Goal: Contribute content: Add original content to the website for others to see

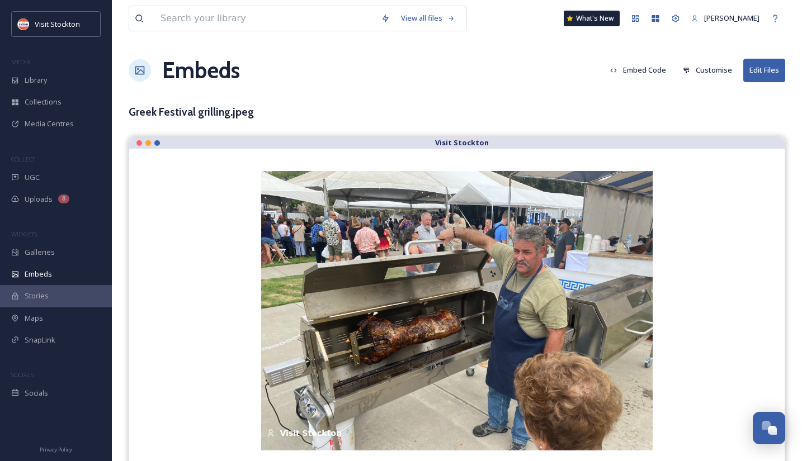
scroll to position [12, 0]
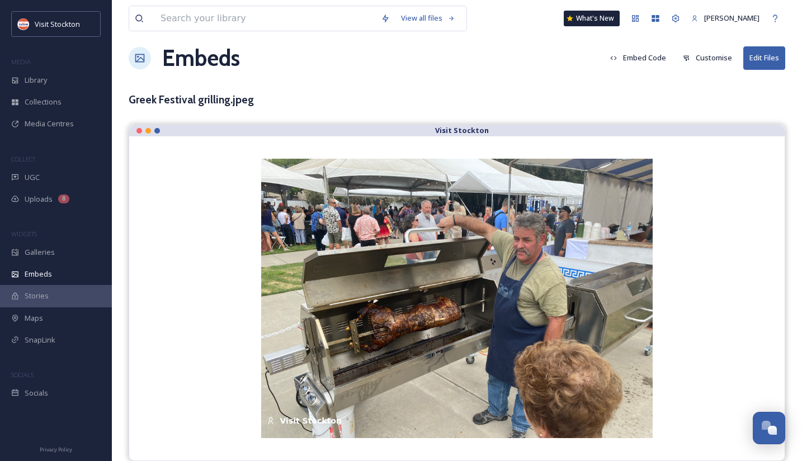
click at [472, 62] on div "Embeds Embed Code Customise Edit Files" at bounding box center [457, 58] width 657 height 34
click at [46, 71] on div "Library" at bounding box center [56, 80] width 112 height 22
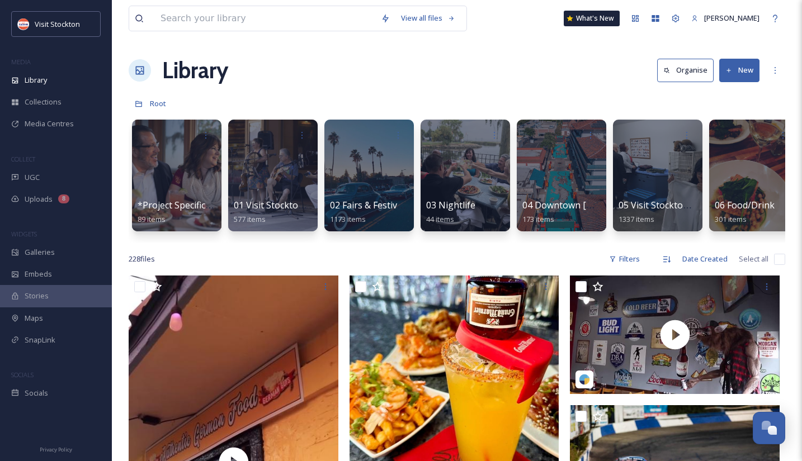
click at [734, 76] on button "New" at bounding box center [739, 70] width 40 height 23
click at [735, 100] on span "File Upload" at bounding box center [734, 96] width 37 height 11
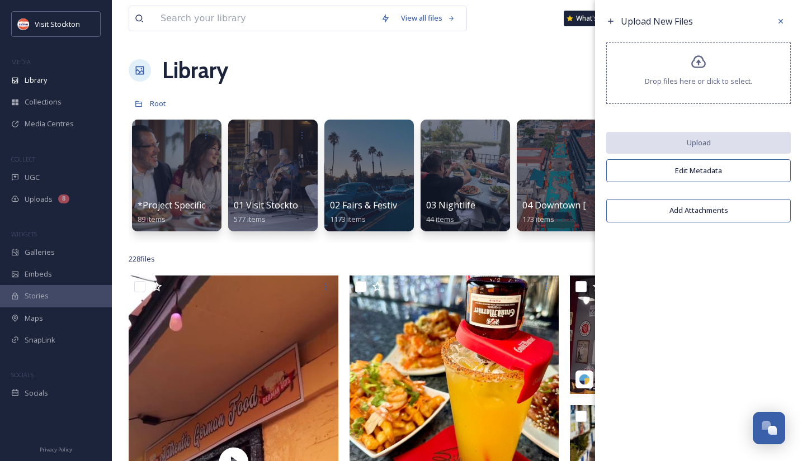
click at [705, 76] on span "Drop files here or click to select." at bounding box center [698, 81] width 107 height 11
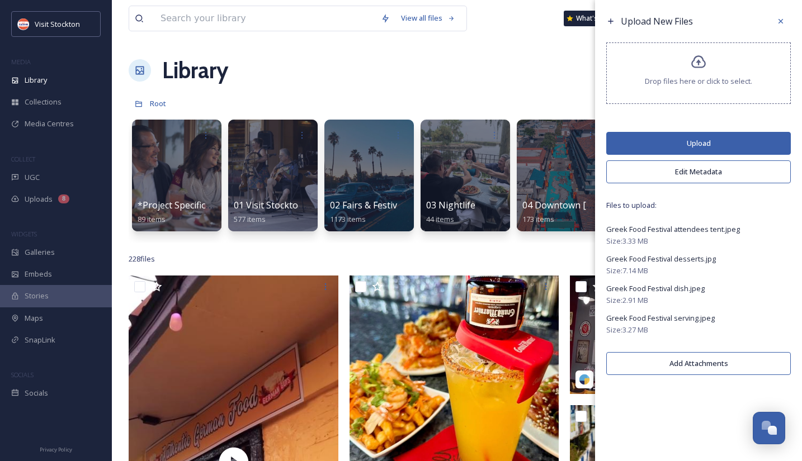
click at [738, 141] on button "Upload" at bounding box center [698, 143] width 185 height 23
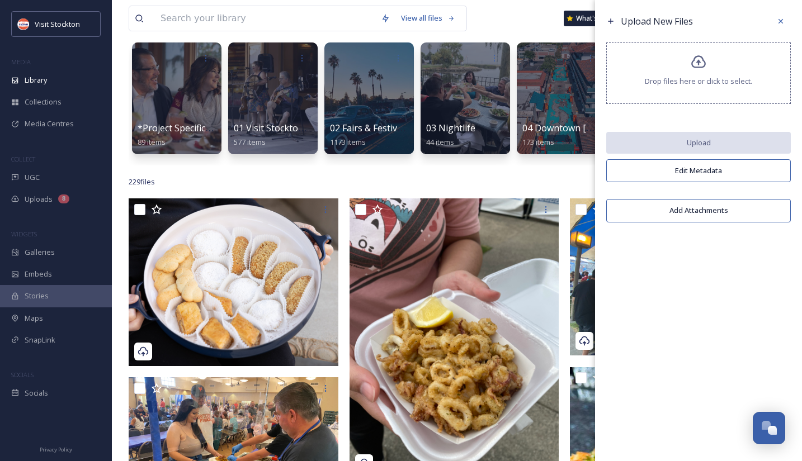
scroll to position [135, 0]
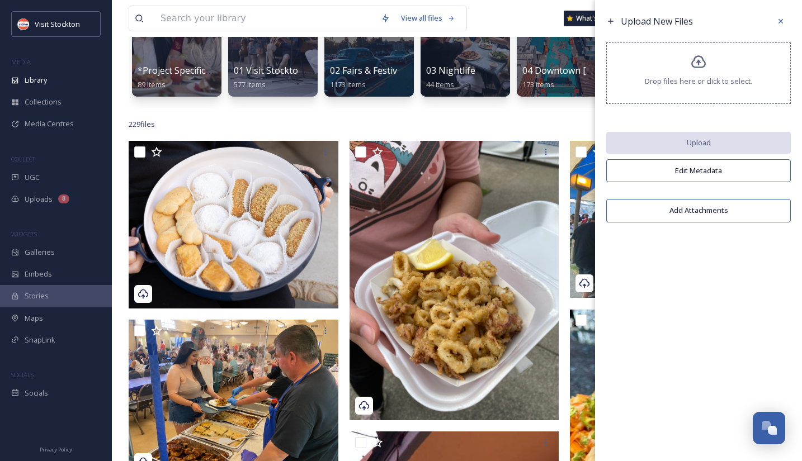
click at [518, 117] on div "229 file s Filters Date Created Select all" at bounding box center [457, 125] width 657 height 22
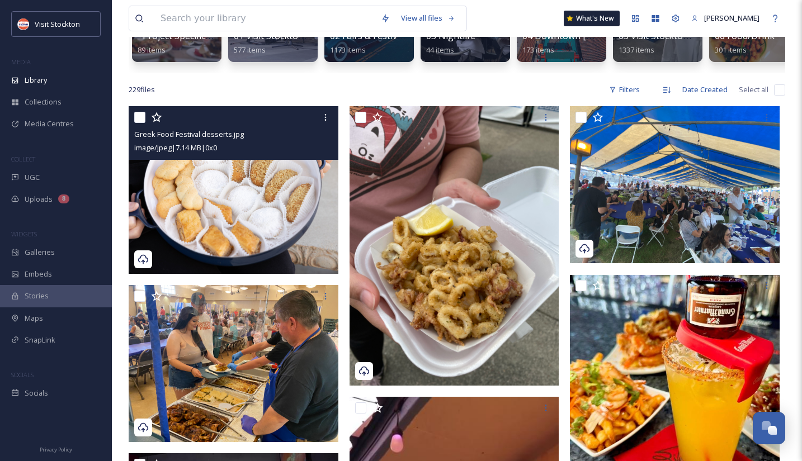
scroll to position [168, 0]
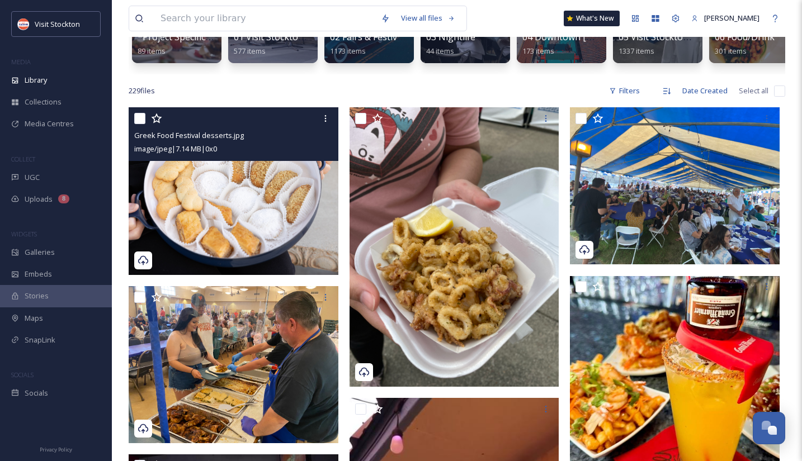
click at [139, 117] on input "checkbox" at bounding box center [139, 118] width 11 height 11
checkbox input "true"
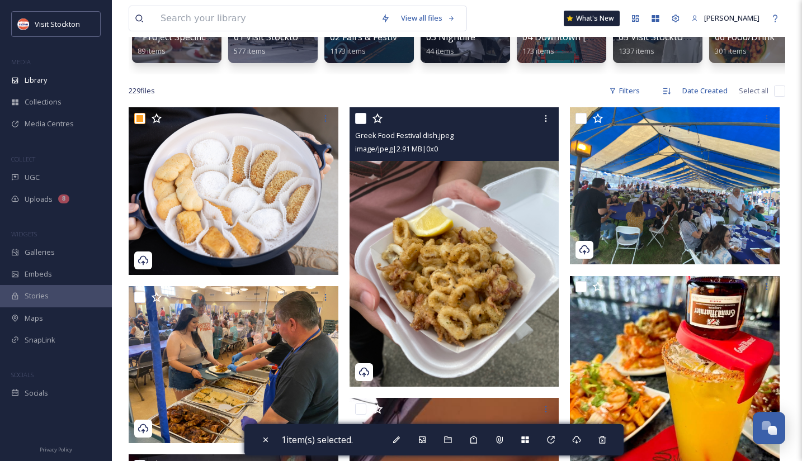
click at [364, 119] on input "checkbox" at bounding box center [360, 118] width 11 height 11
checkbox input "true"
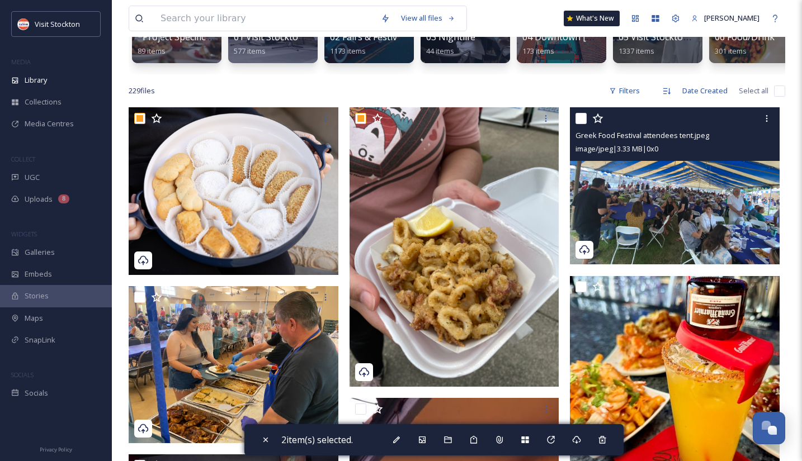
click at [581, 122] on input "checkbox" at bounding box center [580, 118] width 11 height 11
checkbox input "true"
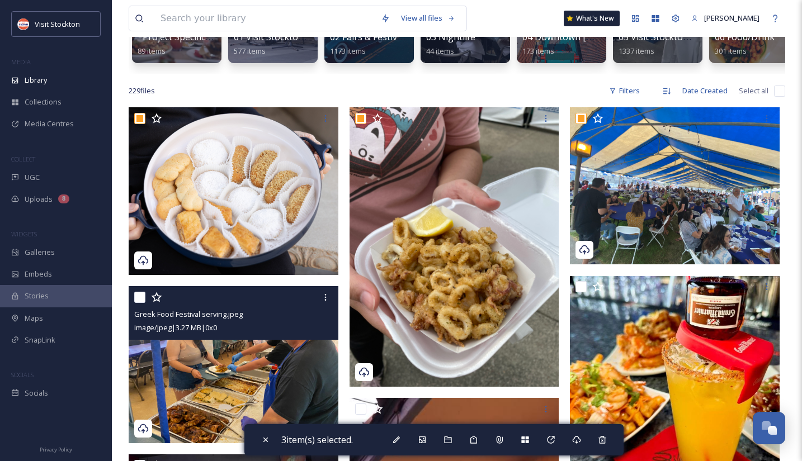
click at [143, 295] on input "checkbox" at bounding box center [139, 297] width 11 height 11
checkbox input "true"
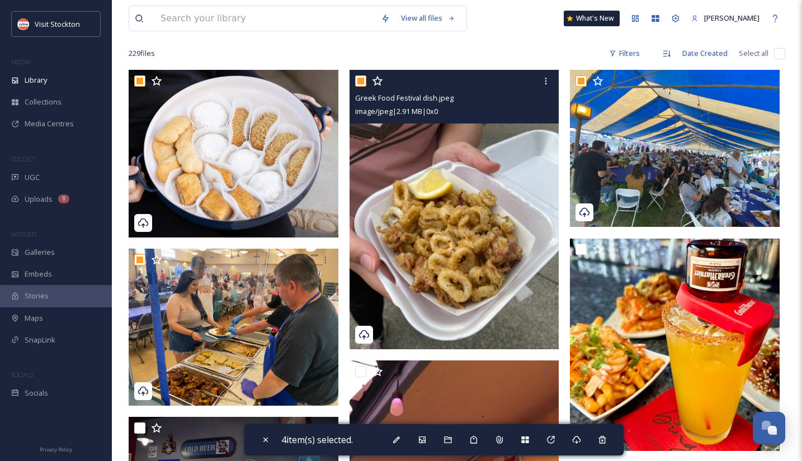
scroll to position [207, 0]
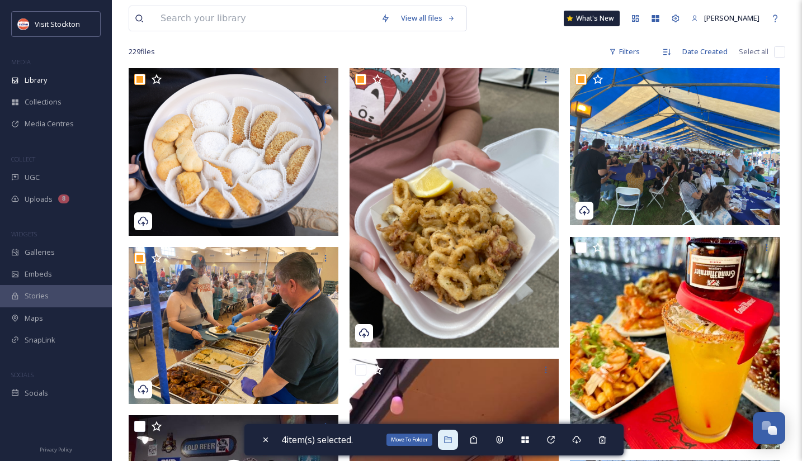
click at [447, 442] on icon at bounding box center [447, 440] width 7 height 7
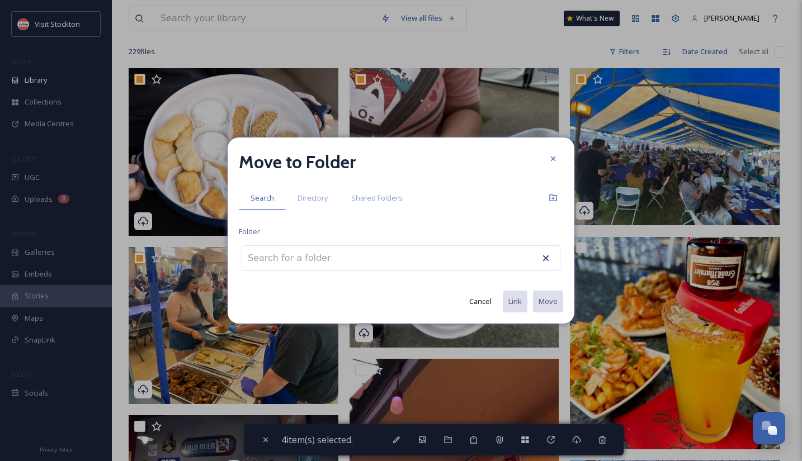
click at [426, 251] on div at bounding box center [401, 259] width 319 height 26
click at [313, 258] on input at bounding box center [303, 258] width 123 height 25
type input "f"
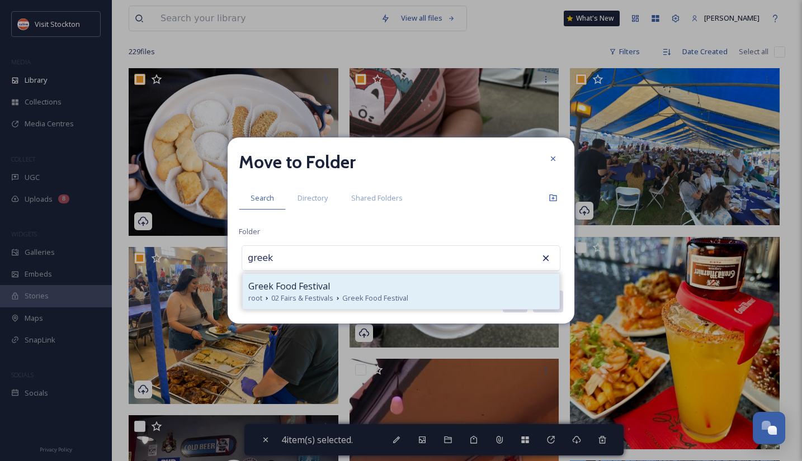
click at [319, 287] on span "Greek Food Festival" at bounding box center [289, 286] width 82 height 13
type input "Greek Food Festival"
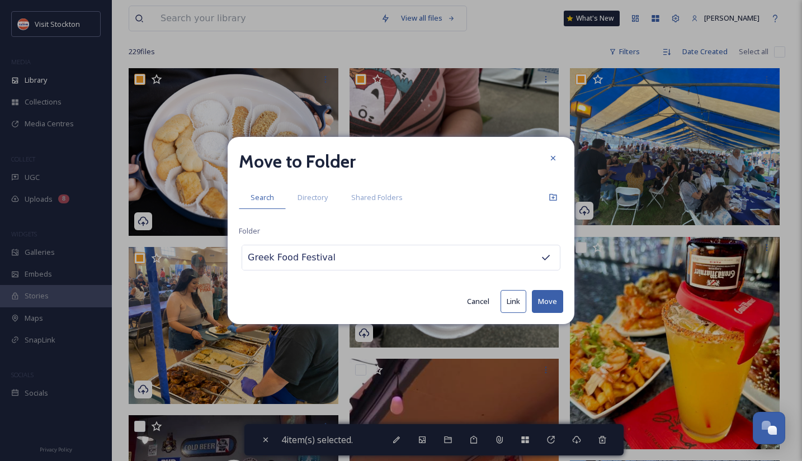
click at [557, 306] on button "Move" at bounding box center [547, 301] width 31 height 23
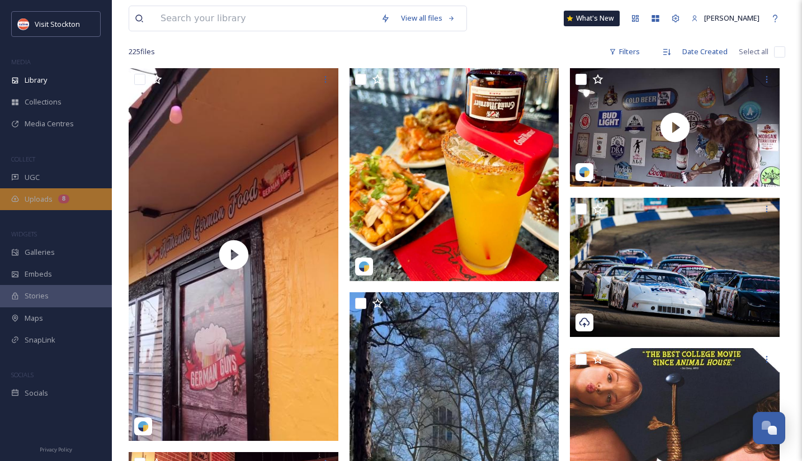
click at [49, 200] on span "Uploads" at bounding box center [39, 199] width 28 height 11
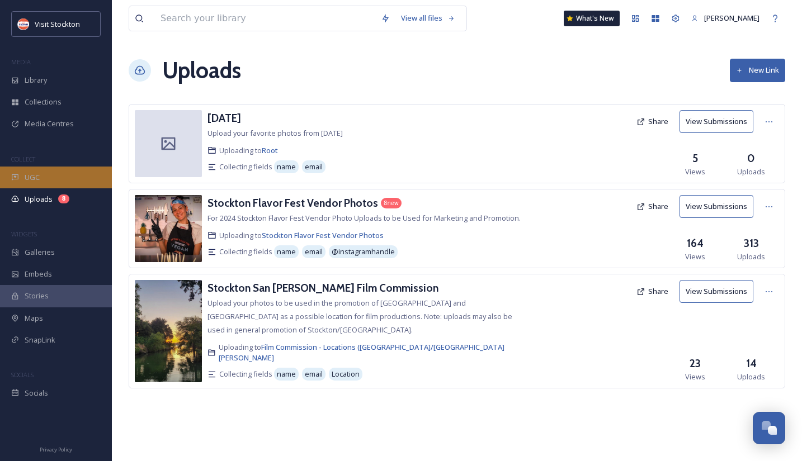
click at [46, 180] on div "UGC" at bounding box center [56, 178] width 112 height 22
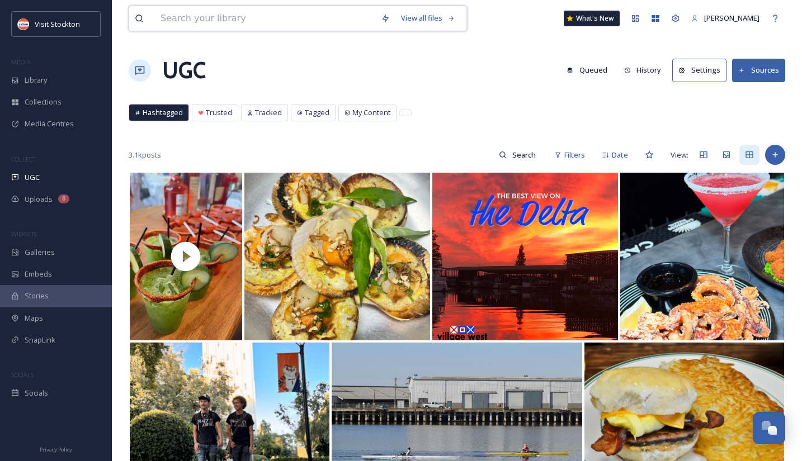
click at [237, 20] on input at bounding box center [265, 18] width 220 height 25
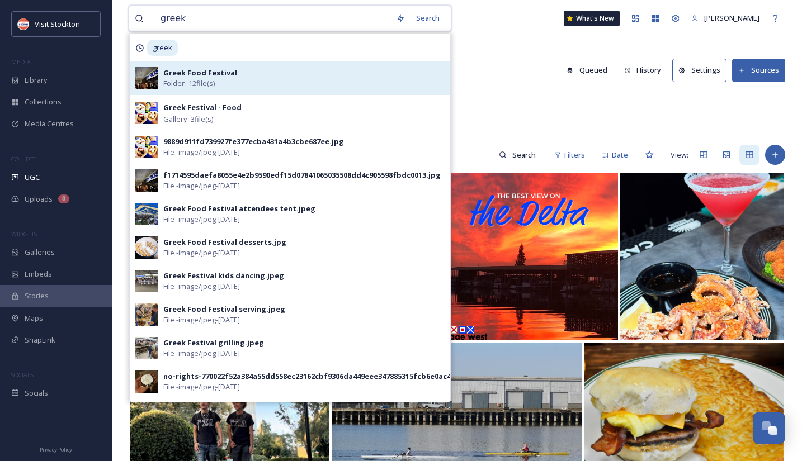
type input "greek"
click at [263, 81] on div "Greek Food Festival Folder - 12 file(s)" at bounding box center [303, 78] width 281 height 21
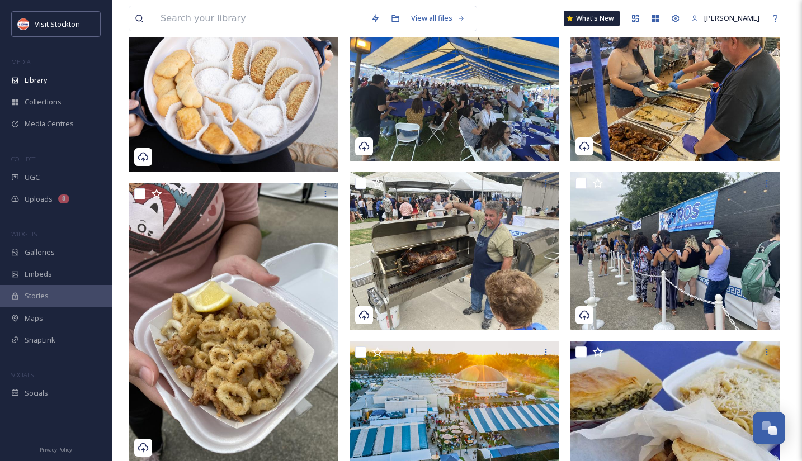
scroll to position [155, 0]
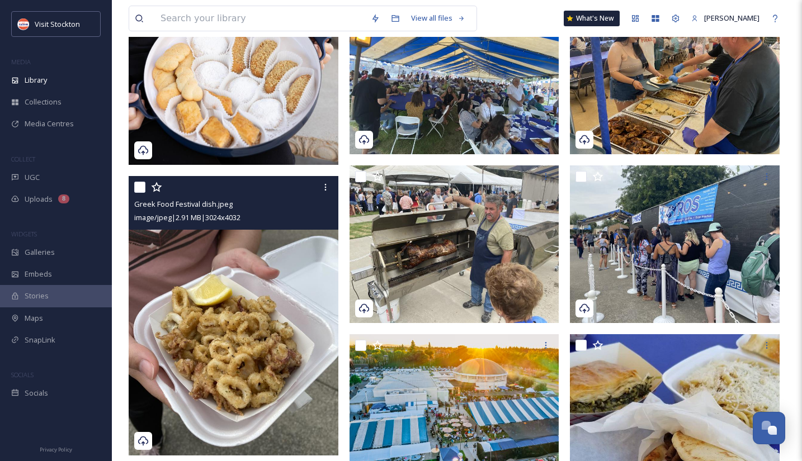
click at [139, 190] on input "checkbox" at bounding box center [139, 187] width 11 height 11
checkbox input "true"
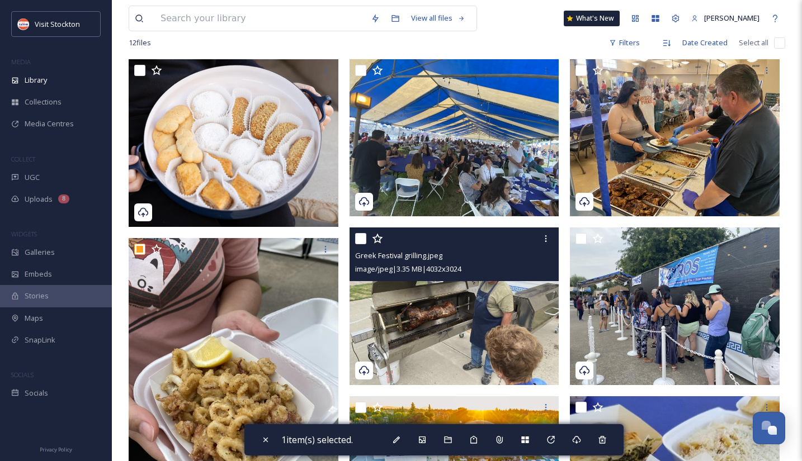
scroll to position [94, 0]
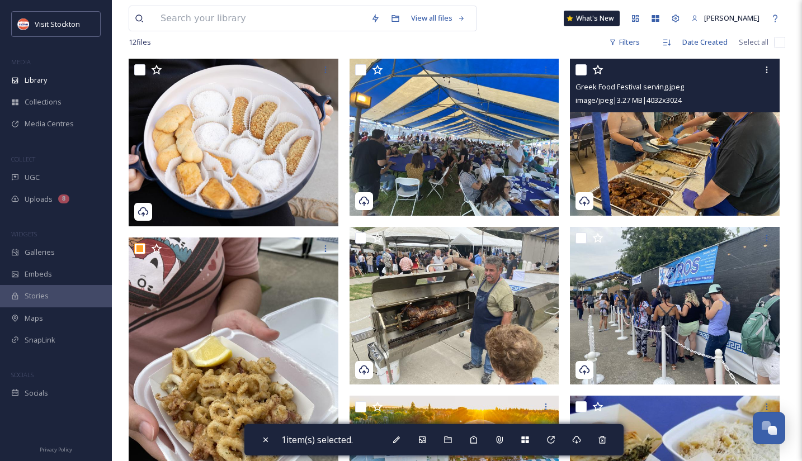
click at [580, 71] on input "checkbox" at bounding box center [580, 69] width 11 height 11
checkbox input "true"
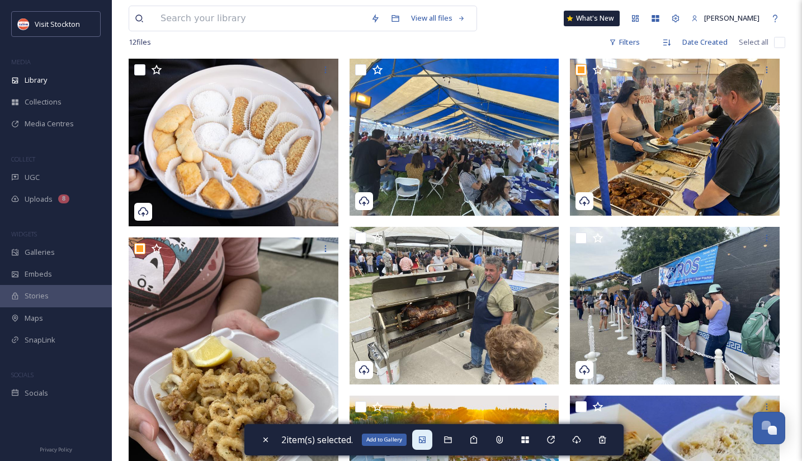
click at [426, 441] on icon at bounding box center [422, 440] width 7 height 7
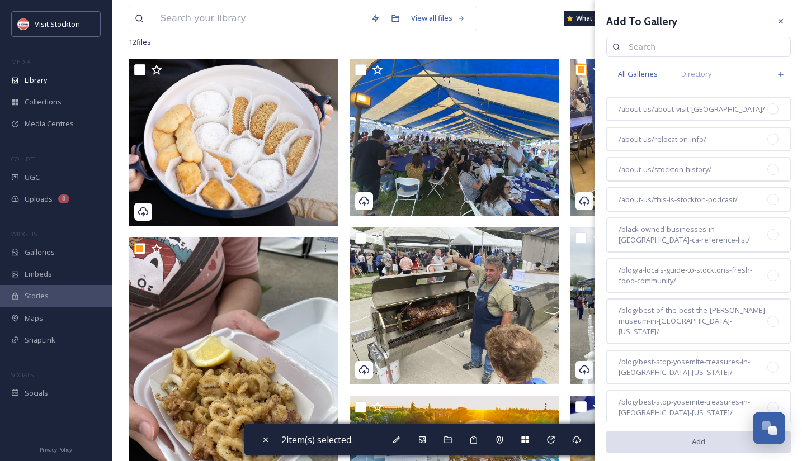
click at [686, 46] on input at bounding box center [704, 47] width 162 height 22
click at [658, 47] on input "greek" at bounding box center [692, 47] width 139 height 22
type input "greek"
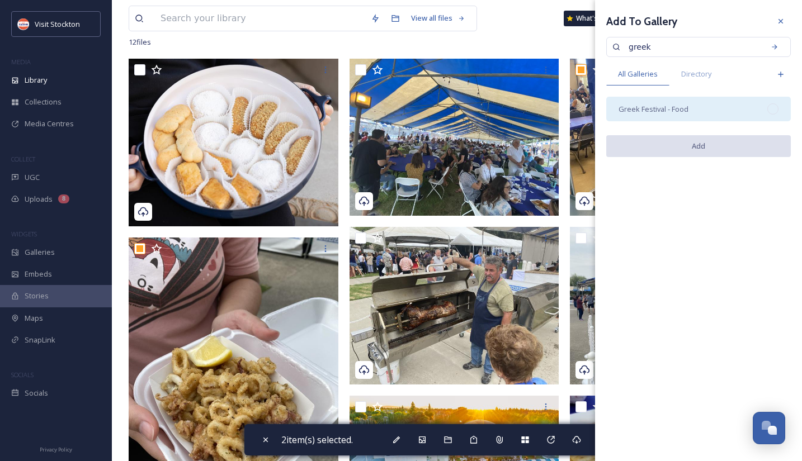
click at [770, 110] on div at bounding box center [772, 108] width 11 height 11
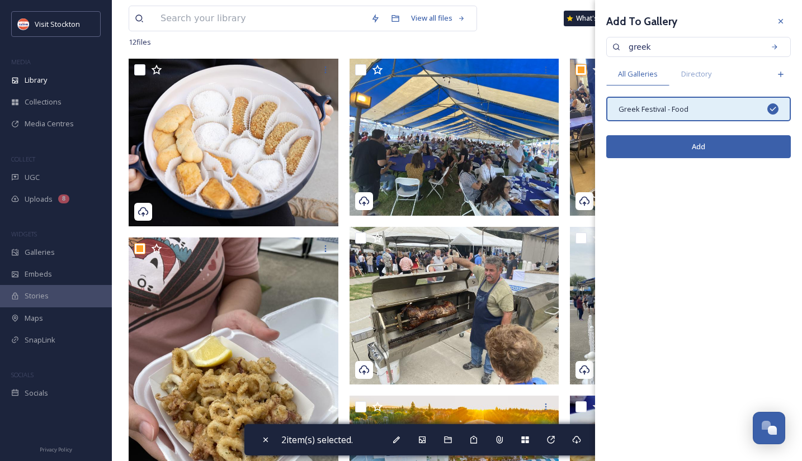
click at [671, 143] on button "Add" at bounding box center [698, 146] width 185 height 23
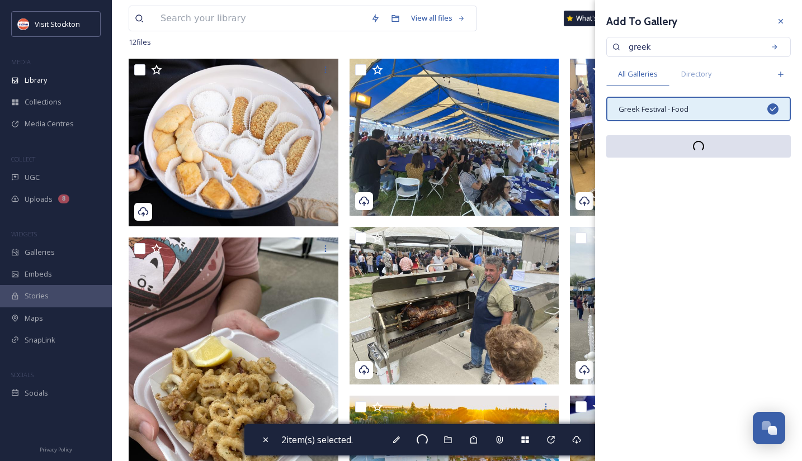
checkbox input "false"
